Goal: Information Seeking & Learning: Learn about a topic

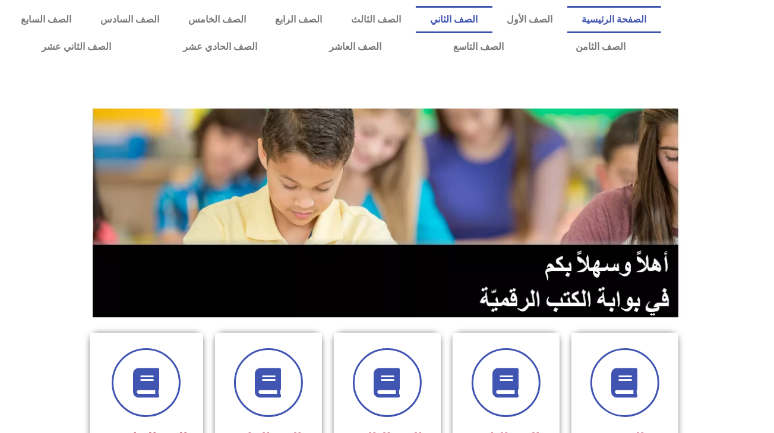
click at [487, 20] on link "الصف الثاني" at bounding box center [454, 19] width 77 height 27
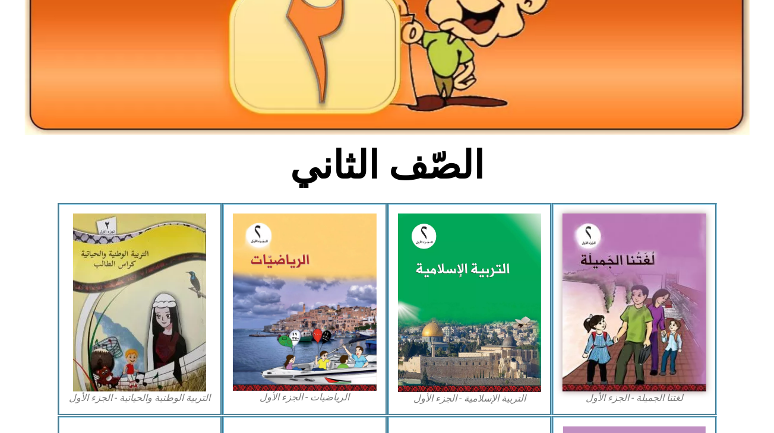
scroll to position [285, 0]
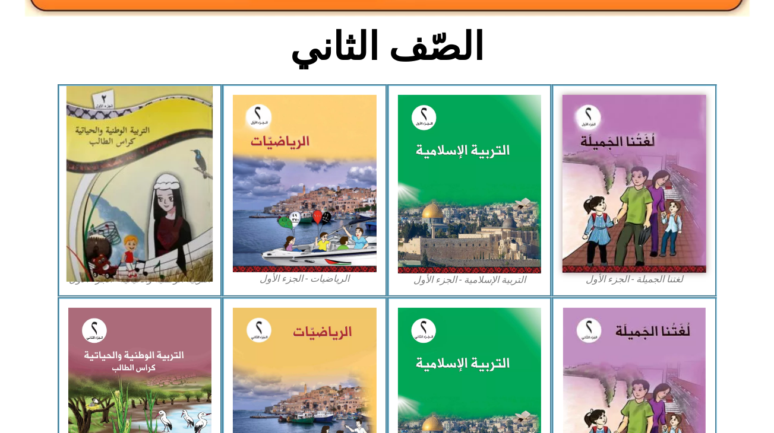
click at [153, 121] on img at bounding box center [139, 184] width 146 height 196
